Goal: Communication & Community: Answer question/provide support

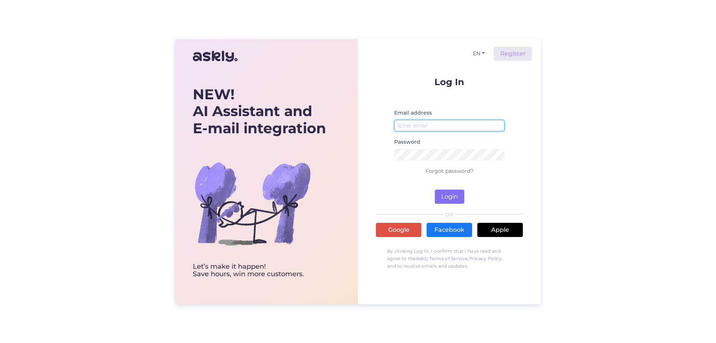
type input "[EMAIL_ADDRESS][DOMAIN_NAME]"
click at [455, 199] on button "Login" at bounding box center [449, 196] width 29 height 14
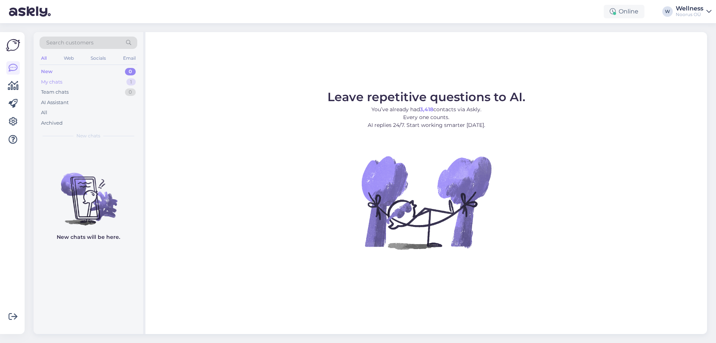
click at [89, 78] on div "My chats 1" at bounding box center [89, 82] width 98 height 10
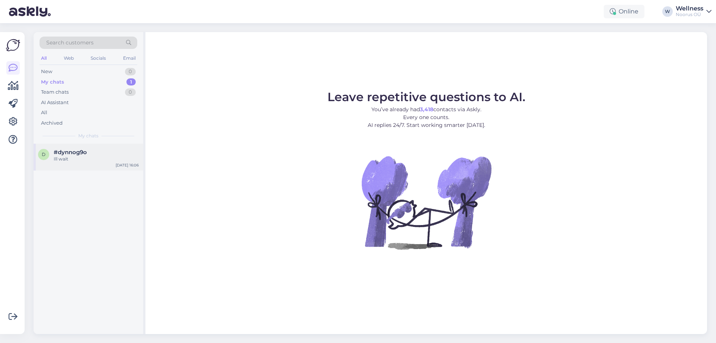
click at [97, 158] on div "Ill wait" at bounding box center [96, 158] width 85 height 7
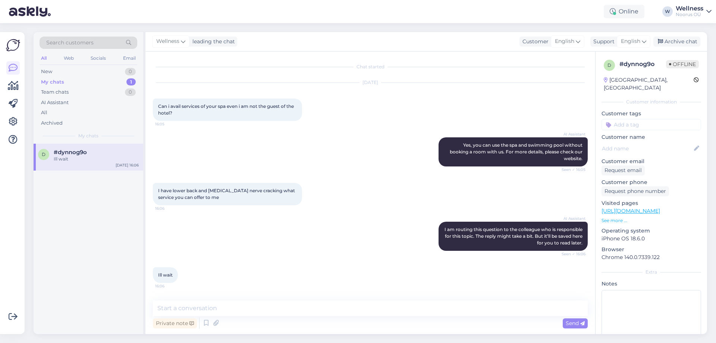
click at [110, 155] on div "Ill wait" at bounding box center [96, 158] width 85 height 7
click at [91, 89] on div "Team chats 0" at bounding box center [89, 92] width 98 height 10
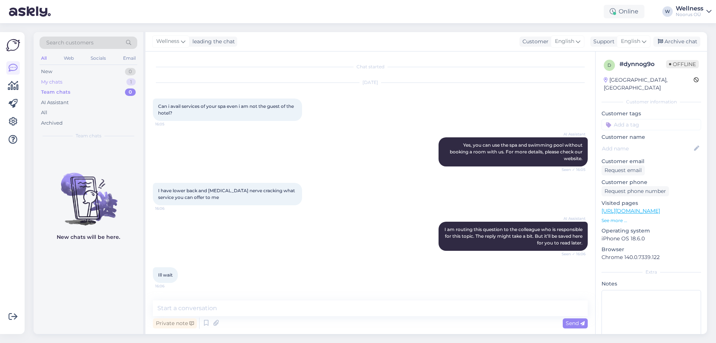
click at [91, 82] on div "My chats 1" at bounding box center [89, 82] width 98 height 10
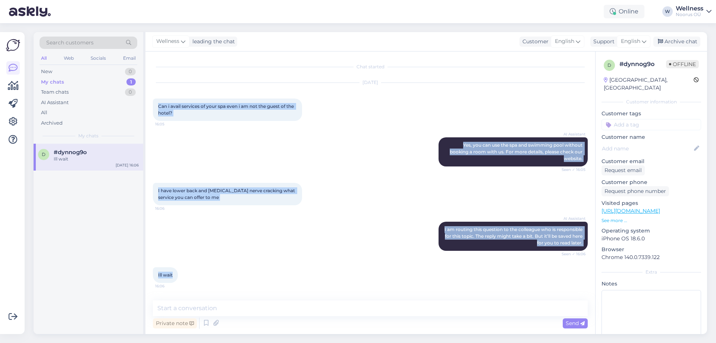
drag, startPoint x: 156, startPoint y: 105, endPoint x: 512, endPoint y: 266, distance: 390.2
click at [512, 266] on div "Chat started [DATE] Can i avail services of your spa even i am not the guest of…" at bounding box center [373, 176] width 441 height 234
copy div "Can i avail services of your spa even i am not the guest of the hotel? 16:05 AI…"
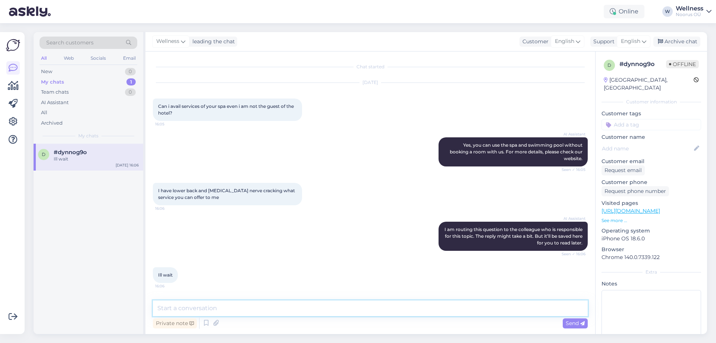
click at [281, 302] on textarea at bounding box center [370, 308] width 435 height 16
paste textarea "Good day. We have spa massages and relaxing ones. We do not provide medical ser…"
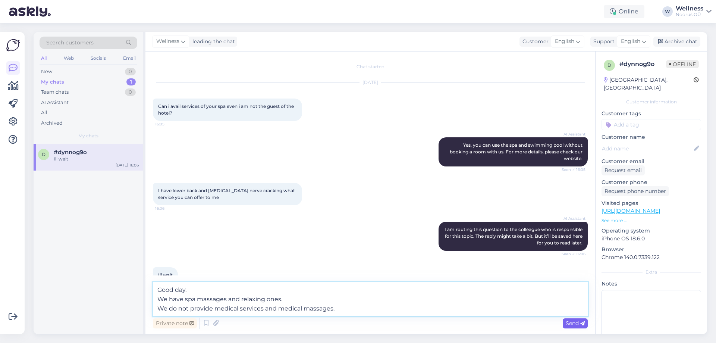
type textarea "Good day. We have spa massages and relaxing ones. We do not provide medical ser…"
click at [569, 324] on span "Send" at bounding box center [574, 322] width 19 height 7
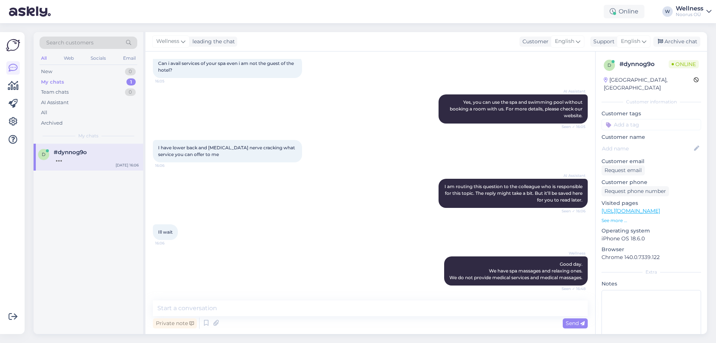
scroll to position [75, 0]
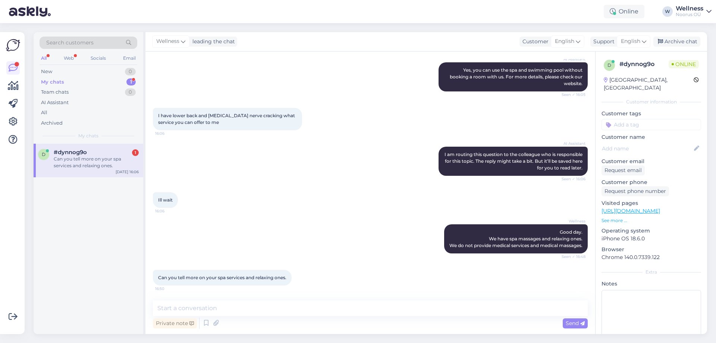
drag, startPoint x: 291, startPoint y: 278, endPoint x: 158, endPoint y: 278, distance: 132.7
click at [158, 278] on div "Can you tell more on your spa services and relaxing ones. 16:50" at bounding box center [222, 277] width 139 height 16
click at [158, 278] on span "Can you tell more on your spa services and relaxing ones." at bounding box center [222, 277] width 128 height 6
drag, startPoint x: 289, startPoint y: 278, endPoint x: 159, endPoint y: 278, distance: 129.7
click at [159, 278] on div "Can you tell more on your spa services and relaxing ones. 16:50" at bounding box center [222, 277] width 139 height 16
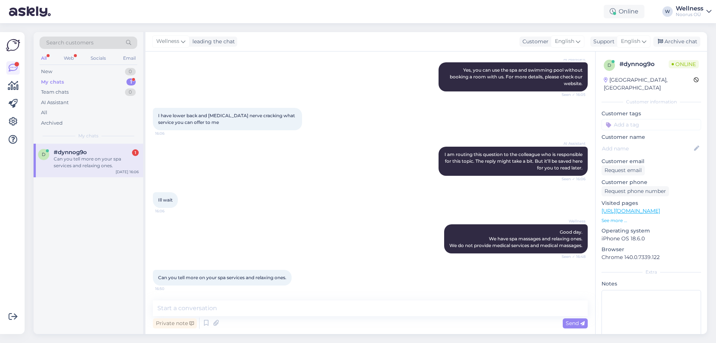
copy span "Can you tell more on your spa services and relaxing ones."
click at [264, 305] on textarea at bounding box center [370, 308] width 435 height 16
paste textarea "here are massages of the whole business there are massages of the back of the h…"
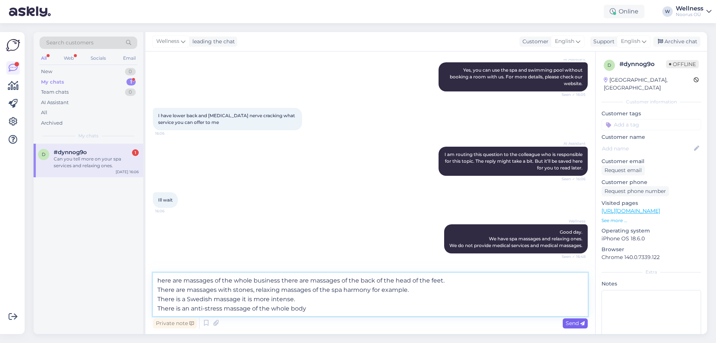
type textarea "here are massages of the whole business there are massages of the back of the h…"
click at [565, 321] on span "Send" at bounding box center [574, 322] width 19 height 7
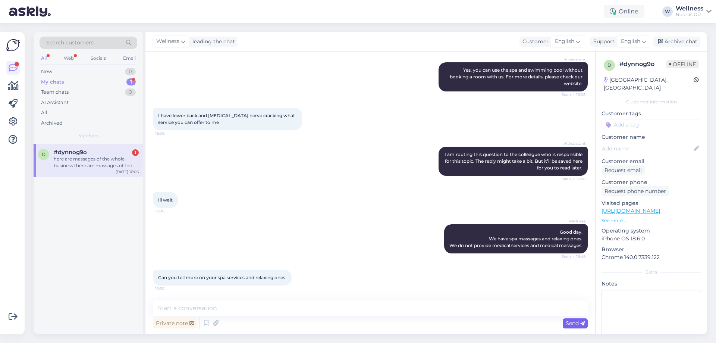
scroll to position [141, 0]
